Goal: Find specific page/section: Find specific page/section

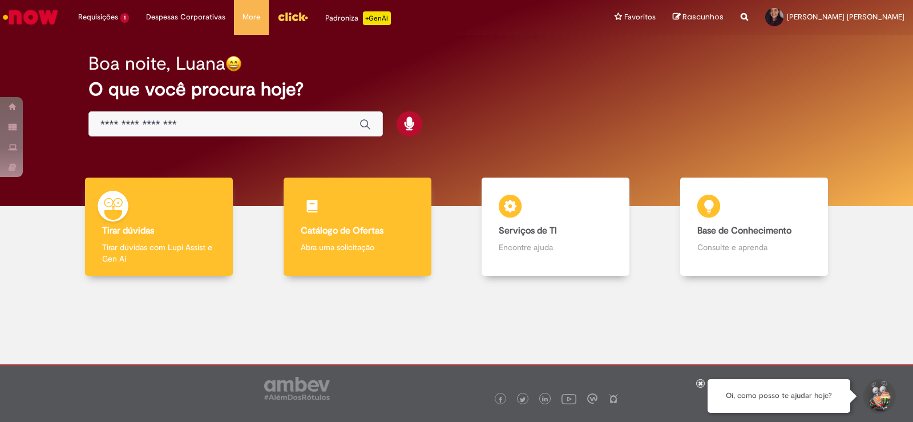
scroll to position [6, 0]
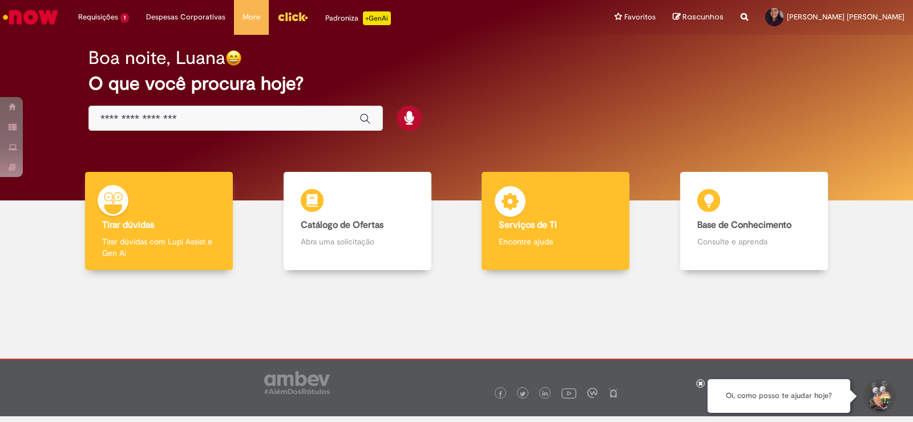
click at [500, 191] on img at bounding box center [510, 203] width 34 height 34
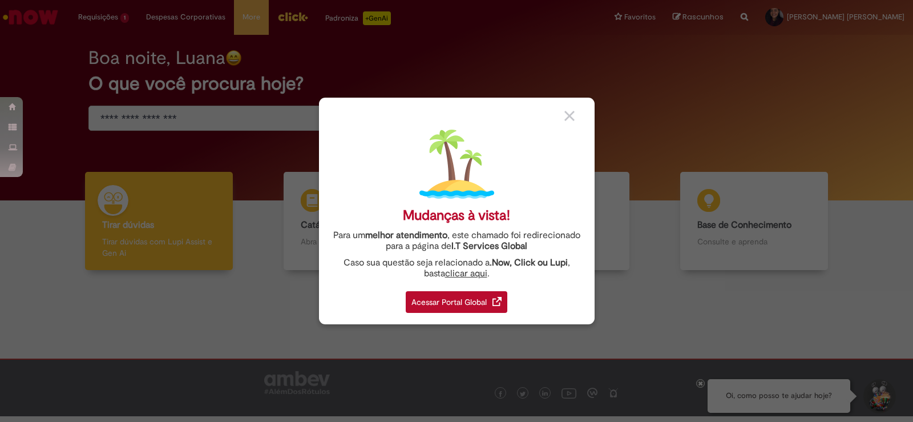
click at [444, 305] on div "Acessar Portal Global" at bounding box center [457, 302] width 102 height 22
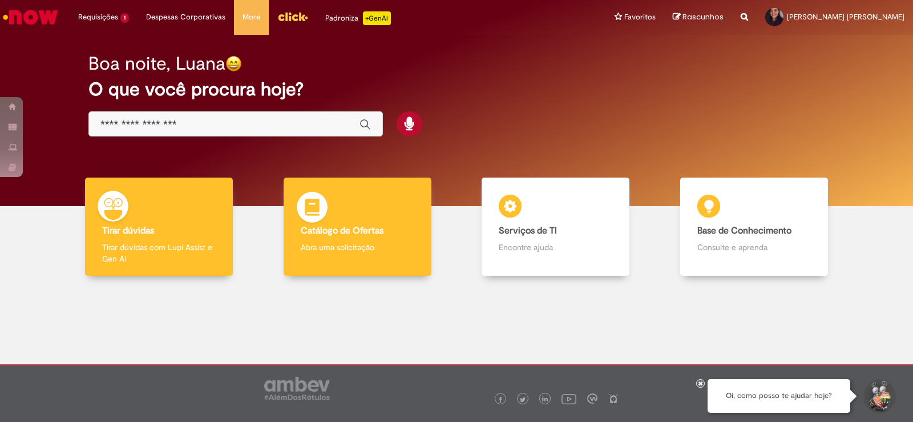
click at [411, 233] on div "Catálogo de Ofertas Catálogo de Ofertas Abra uma solicitação" at bounding box center [358, 226] width 148 height 99
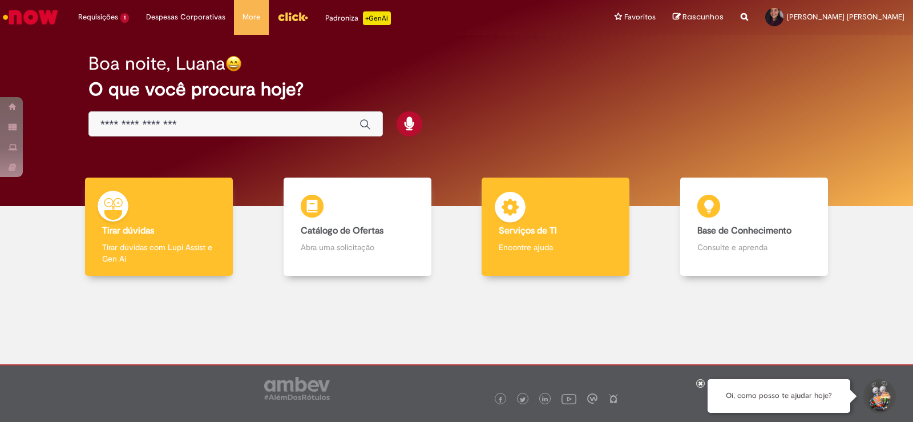
click at [610, 249] on div "Serviços de TI Serviços de TI Encontre ajuda" at bounding box center [556, 226] width 148 height 99
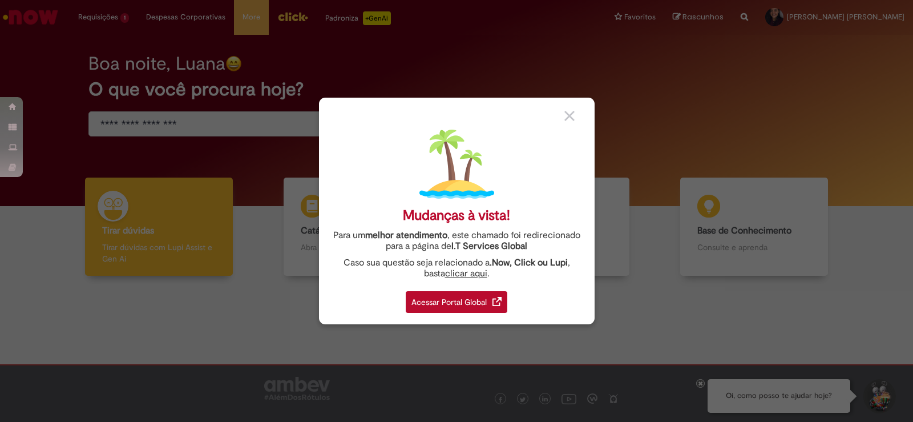
click at [461, 297] on div "Acessar Portal Global" at bounding box center [457, 302] width 102 height 22
